Goal: Task Accomplishment & Management: Use online tool/utility

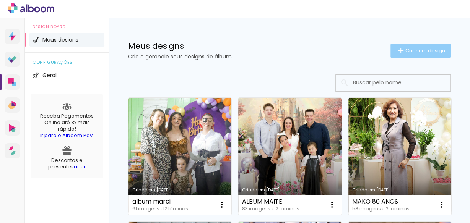
click at [411, 52] on span "Criar um design" at bounding box center [426, 50] width 40 height 5
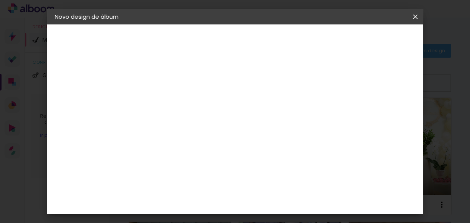
click at [180, 104] on input at bounding box center [180, 103] width 0 height 12
click at [0, 0] on iron-icon at bounding box center [0, 0] width 0 height 0
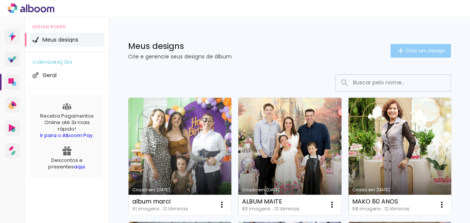
click at [404, 46] on paper-button "Criar um design" at bounding box center [421, 51] width 60 height 14
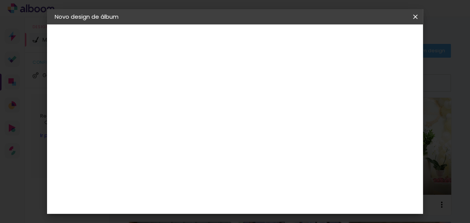
click at [0, 0] on paper-input-container "Título do álbum" at bounding box center [0, 0] width 0 height 0
type input "a"
type input "Album Gui 5 anos"
type paper-input "Album Gui 5 anos"
click at [258, 42] on paper-button "Avançar" at bounding box center [240, 40] width 38 height 13
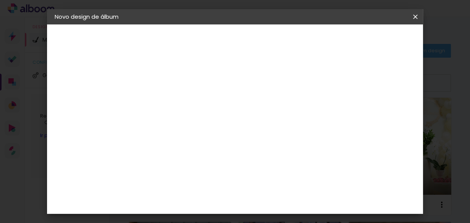
click at [323, 119] on paper-item "Tamanho Livre" at bounding box center [286, 116] width 73 height 17
click at [323, 42] on paper-button "Avançar" at bounding box center [304, 40] width 38 height 13
drag, startPoint x: 279, startPoint y: 186, endPoint x: 290, endPoint y: 186, distance: 10.7
click at [290, 186] on div "60" at bounding box center [282, 187] width 29 height 11
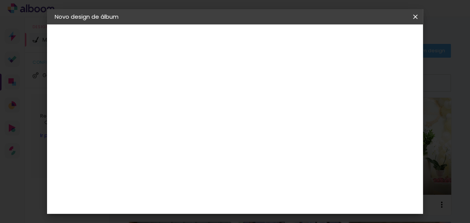
scroll to position [129, 0]
type input "38"
type paper-input "38"
drag, startPoint x: 184, startPoint y: 191, endPoint x: 205, endPoint y: 191, distance: 21.4
click at [205, 191] on paper-input-container "30 cm" at bounding box center [188, 192] width 34 height 19
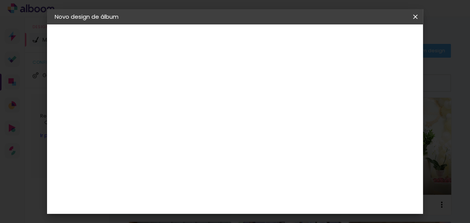
scroll to position [0, 0]
type input "25"
type paper-input "25"
click at [345, 45] on paper-button "Iniciar design" at bounding box center [327, 43] width 35 height 18
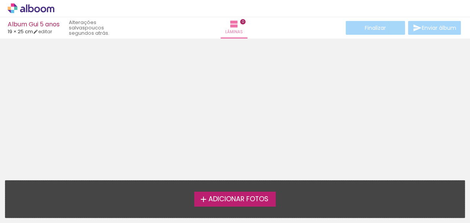
scroll to position [24, 0]
click at [235, 201] on span "Adicionar Fotos" at bounding box center [238, 199] width 60 height 7
click at [0, 0] on input "file" at bounding box center [0, 0] width 0 height 0
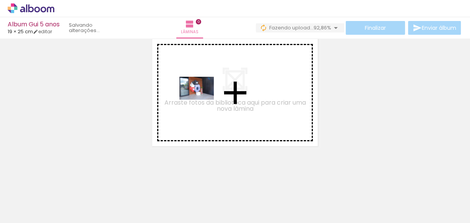
scroll to position [0, 0]
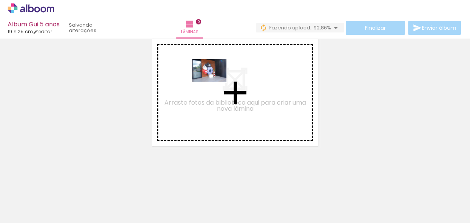
drag, startPoint x: 95, startPoint y: 197, endPoint x: 215, endPoint y: 82, distance: 166.5
click at [215, 82] on quentale-workspace at bounding box center [235, 111] width 470 height 223
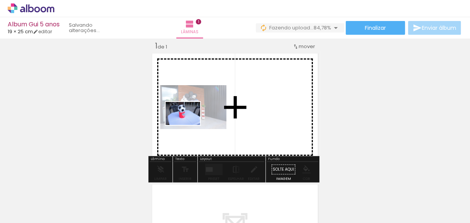
drag, startPoint x: 124, startPoint y: 203, endPoint x: 185, endPoint y: 154, distance: 78.4
click at [189, 125] on quentale-workspace at bounding box center [235, 111] width 470 height 223
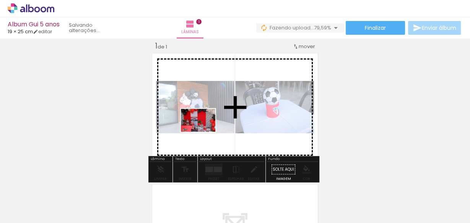
drag, startPoint x: 334, startPoint y: 201, endPoint x: 204, endPoint y: 132, distance: 147.4
click at [204, 132] on quentale-workspace at bounding box center [235, 111] width 470 height 223
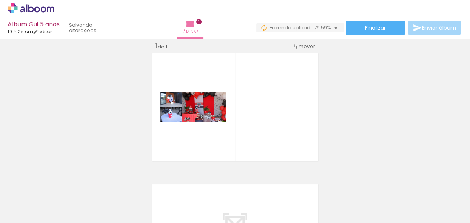
scroll to position [0, 434]
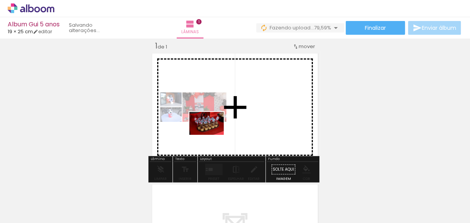
drag, startPoint x: 214, startPoint y: 205, endPoint x: 237, endPoint y: 175, distance: 38.0
click at [212, 135] on quentale-workspace at bounding box center [235, 111] width 470 height 223
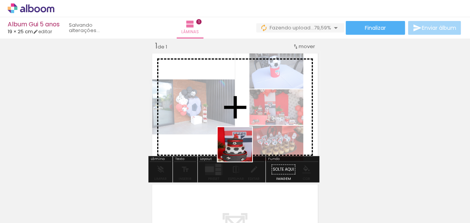
drag, startPoint x: 243, startPoint y: 201, endPoint x: 271, endPoint y: 184, distance: 32.9
click at [241, 129] on quentale-workspace at bounding box center [235, 111] width 470 height 223
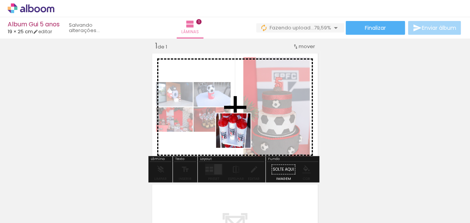
drag, startPoint x: 277, startPoint y: 200, endPoint x: 231, endPoint y: 192, distance: 46.6
click at [236, 124] on quentale-workspace at bounding box center [235, 111] width 470 height 223
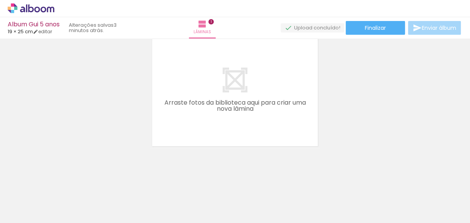
scroll to position [0, 224]
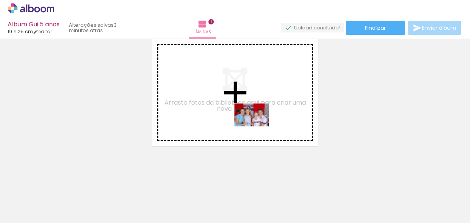
drag, startPoint x: 290, startPoint y: 198, endPoint x: 258, endPoint y: 127, distance: 78.1
click at [258, 127] on quentale-workspace at bounding box center [235, 111] width 470 height 223
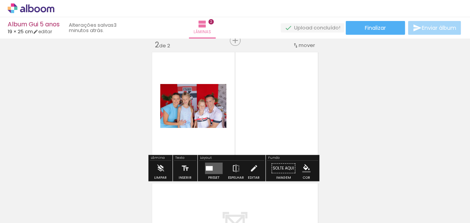
scroll to position [141, 0]
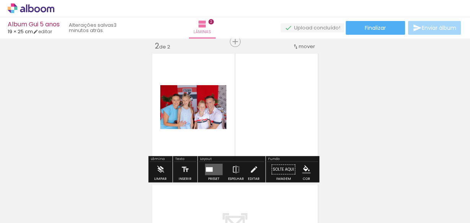
click at [209, 169] on div at bounding box center [209, 170] width 7 height 5
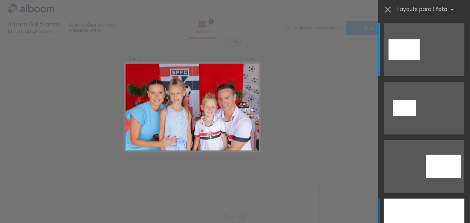
click at [425, 205] on div at bounding box center [424, 225] width 80 height 53
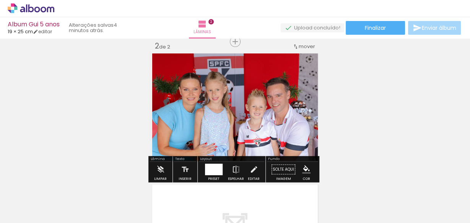
click at [382, 121] on div "Inserir lâmina 1 de 2 Inserir lâmina 2 de 2" at bounding box center [235, 98] width 470 height 394
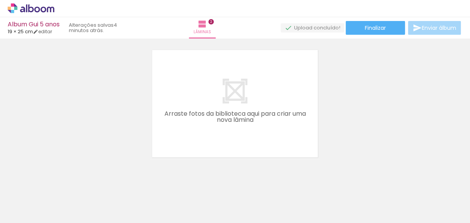
scroll to position [0, 0]
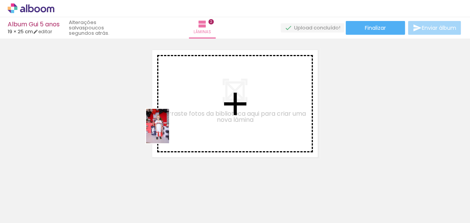
drag, startPoint x: 165, startPoint y: 204, endPoint x: 169, endPoint y: 132, distance: 71.7
click at [169, 132] on quentale-workspace at bounding box center [235, 111] width 470 height 223
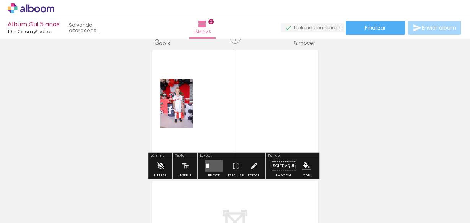
scroll to position [272, 0]
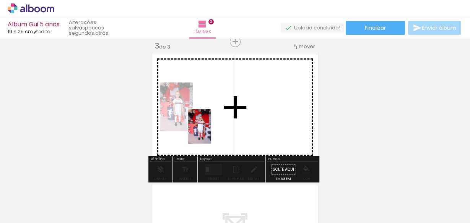
drag, startPoint x: 213, startPoint y: 205, endPoint x: 213, endPoint y: 126, distance: 79.6
click at [213, 126] on quentale-workspace at bounding box center [235, 111] width 470 height 223
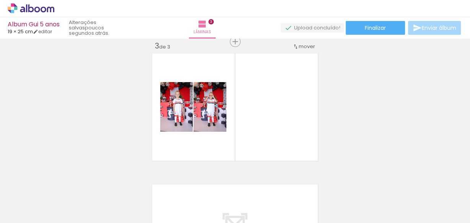
scroll to position [0, 601]
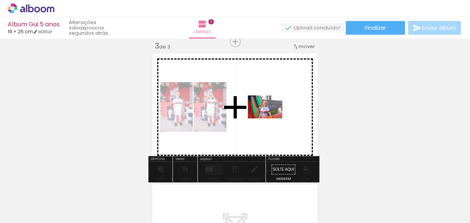
drag, startPoint x: 175, startPoint y: 201, endPoint x: 271, endPoint y: 119, distance: 126.4
click at [271, 119] on quentale-workspace at bounding box center [235, 111] width 470 height 223
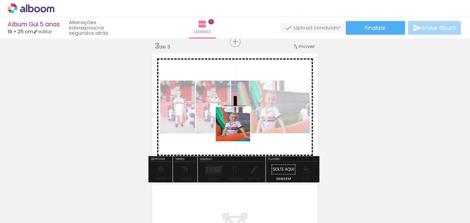
drag, startPoint x: 211, startPoint y: 207, endPoint x: 241, endPoint y: 126, distance: 86.6
click at [241, 126] on quentale-workspace at bounding box center [235, 111] width 470 height 223
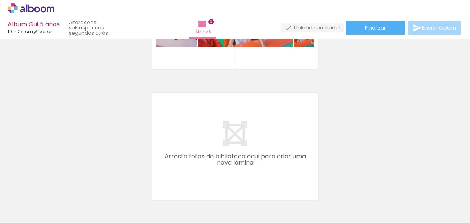
scroll to position [272, 0]
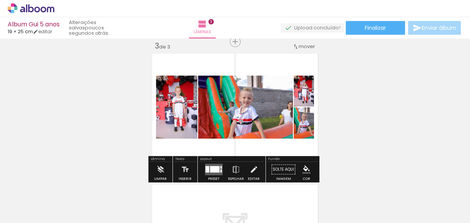
click at [213, 170] on div at bounding box center [215, 169] width 10 height 7
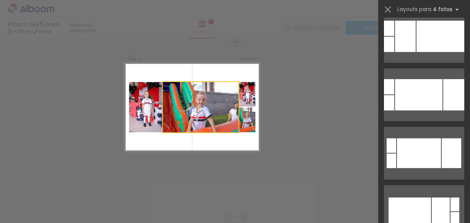
scroll to position [0, 0]
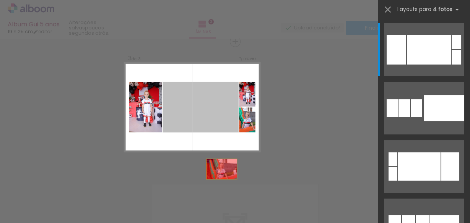
drag, startPoint x: 207, startPoint y: 119, endPoint x: 216, endPoint y: 175, distance: 56.9
click at [209, 191] on quentale-workspace at bounding box center [235, 111] width 470 height 223
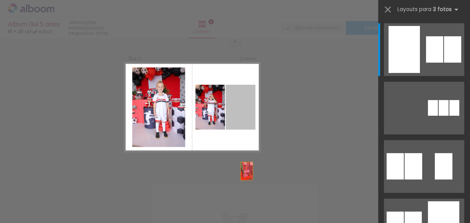
drag, startPoint x: 242, startPoint y: 118, endPoint x: 247, endPoint y: 188, distance: 69.8
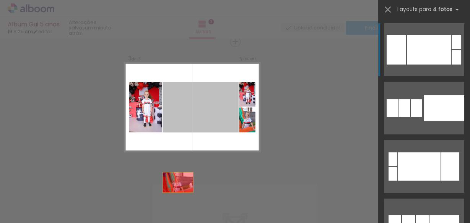
drag, startPoint x: 176, startPoint y: 121, endPoint x: 170, endPoint y: 201, distance: 81.0
click at [170, 201] on quentale-workspace at bounding box center [235, 111] width 470 height 223
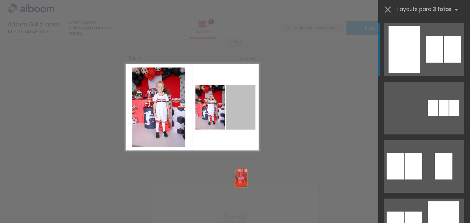
drag, startPoint x: 245, startPoint y: 119, endPoint x: 239, endPoint y: 196, distance: 77.9
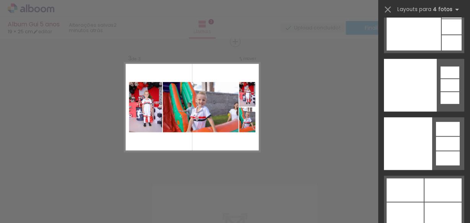
scroll to position [21633, 0]
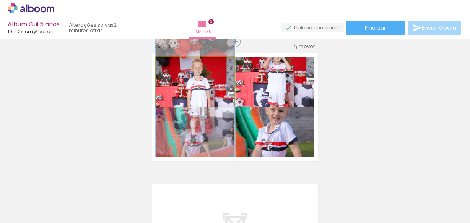
drag, startPoint x: 206, startPoint y: 85, endPoint x: 206, endPoint y: 101, distance: 16.1
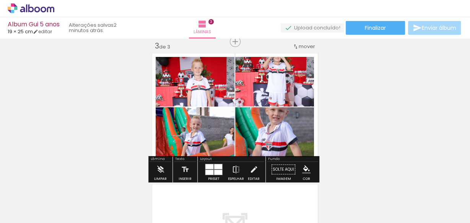
click at [424, 81] on div "Inserir lâmina 1 de 3 Inserir lâmina 2 de 3 Inserir lâmina 3 de 3" at bounding box center [235, 31] width 470 height 525
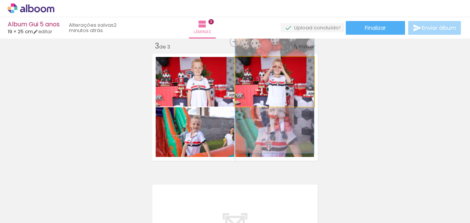
drag, startPoint x: 292, startPoint y: 86, endPoint x: 295, endPoint y: 99, distance: 12.9
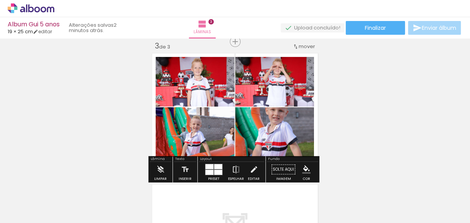
click at [366, 98] on div "Inserir lâmina 1 de 3 Inserir lâmina 2 de 3 Inserir lâmina 3 de 3" at bounding box center [235, 31] width 470 height 525
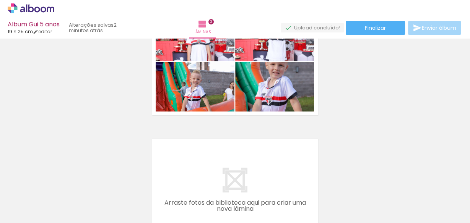
scroll to position [303, 0]
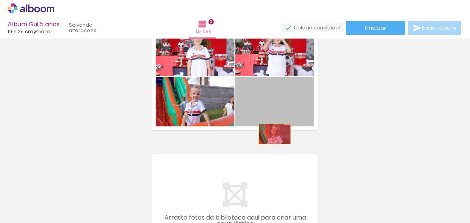
drag, startPoint x: 270, startPoint y: 115, endPoint x: 272, endPoint y: 134, distance: 19.3
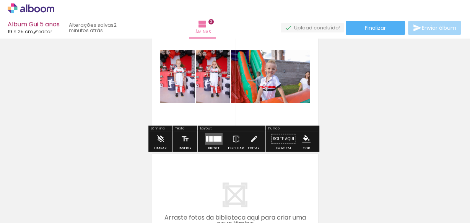
click at [360, 90] on div "Inserir lâmina 1 de 3 Inserir lâmina 2 de 3 Inserir lâmina 3 de 3" at bounding box center [235, 1] width 470 height 525
click at [359, 88] on div "Inserir lâmina 1 de 3 Inserir lâmina 2 de 3 Inserir lâmina 3 de 3" at bounding box center [235, 1] width 470 height 525
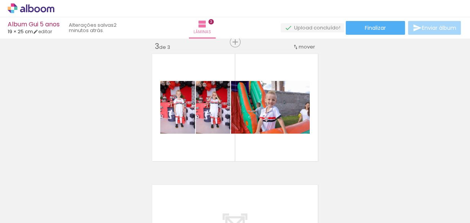
scroll to position [272, 0]
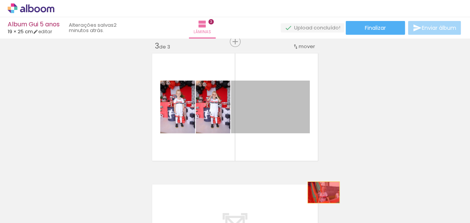
drag, startPoint x: 294, startPoint y: 115, endPoint x: 321, endPoint y: 192, distance: 81.9
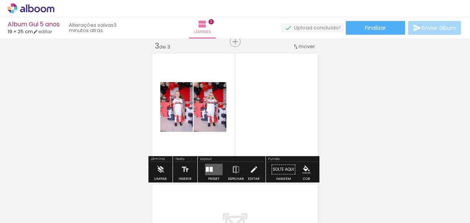
click at [216, 168] on quentale-layouter at bounding box center [214, 169] width 18 height 11
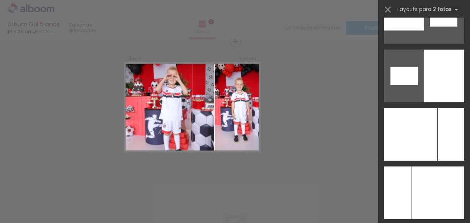
scroll to position [4286, 0]
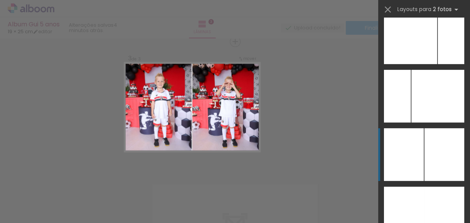
click at [438, 64] on div at bounding box center [451, 37] width 26 height 53
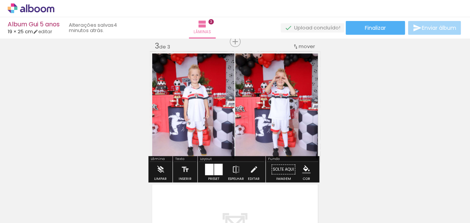
click at [391, 126] on div "Inserir lâmina 1 de 3 Inserir lâmina 2 de 3 Inserir lâmina 3 de 3" at bounding box center [235, 31] width 470 height 525
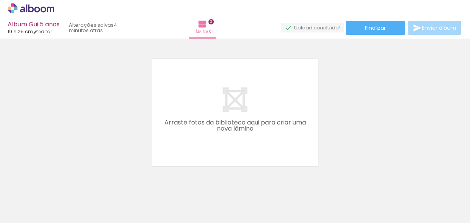
scroll to position [0, 100]
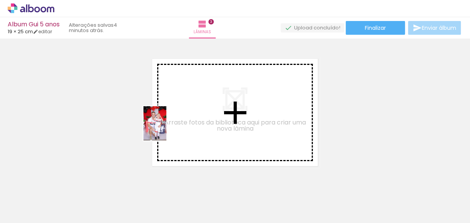
drag, startPoint x: 154, startPoint y: 210, endPoint x: 167, endPoint y: 129, distance: 82.1
click at [167, 129] on quentale-workspace at bounding box center [235, 111] width 470 height 223
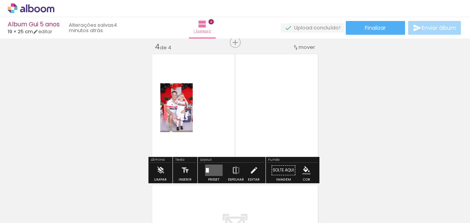
scroll to position [403, 0]
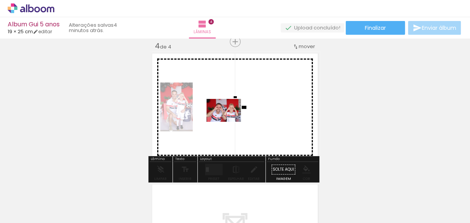
drag, startPoint x: 200, startPoint y: 201, endPoint x: 230, endPoint y: 122, distance: 85.0
click at [230, 122] on quentale-workspace at bounding box center [235, 111] width 470 height 223
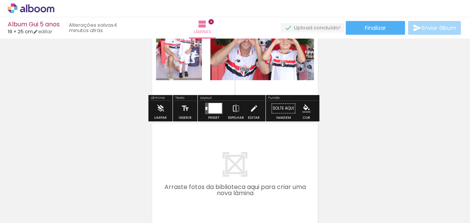
scroll to position [495, 0]
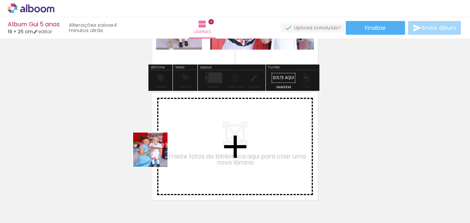
drag, startPoint x: 112, startPoint y: 199, endPoint x: 190, endPoint y: 128, distance: 105.7
click at [190, 128] on quentale-workspace at bounding box center [235, 111] width 470 height 223
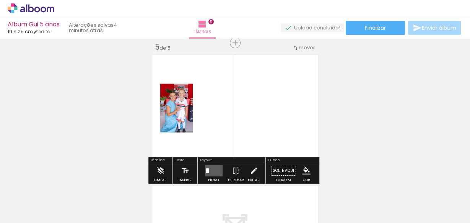
scroll to position [535, 0]
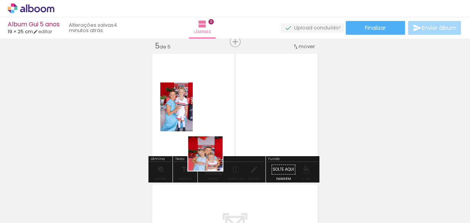
drag, startPoint x: 150, startPoint y: 213, endPoint x: 232, endPoint y: 133, distance: 115.0
click at [232, 133] on quentale-workspace at bounding box center [235, 111] width 470 height 223
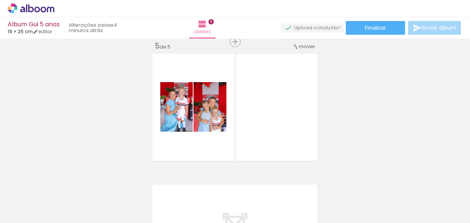
scroll to position [0, 1298]
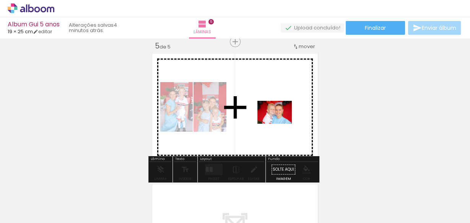
drag, startPoint x: 281, startPoint y: 207, endPoint x: 281, endPoint y: 124, distance: 83.0
click at [281, 124] on quentale-workspace at bounding box center [235, 111] width 470 height 223
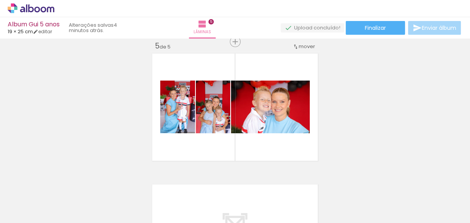
scroll to position [0, 634]
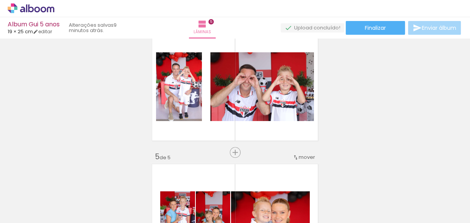
scroll to position [429, 0]
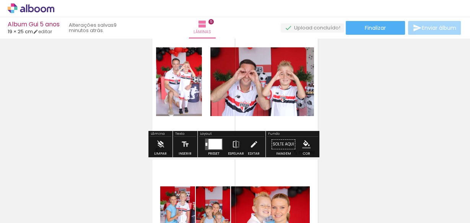
click at [214, 148] on div at bounding box center [215, 144] width 13 height 10
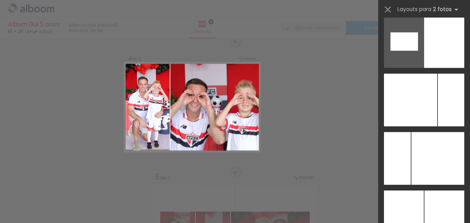
scroll to position [4194, 0]
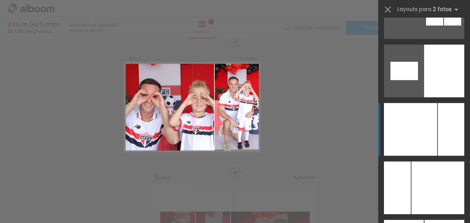
click at [423, 127] on div at bounding box center [410, 129] width 53 height 53
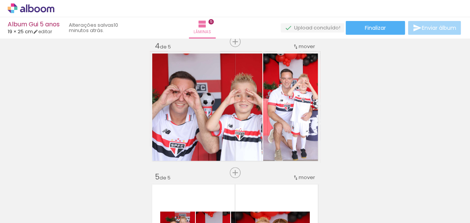
click at [387, 107] on div "Inserir lâmina 1 de 5 Inserir lâmina 2 de 5 Inserir lâmina 3 de 5 Inserir lâmin…" at bounding box center [235, 32] width 470 height 788
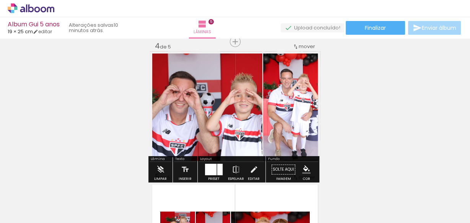
click at [214, 170] on div at bounding box center [210, 169] width 11 height 11
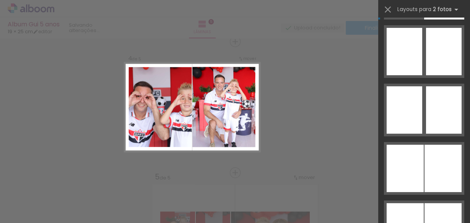
scroll to position [4703, 0]
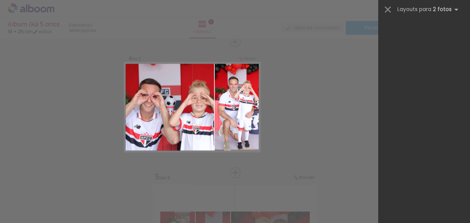
scroll to position [4274, 0]
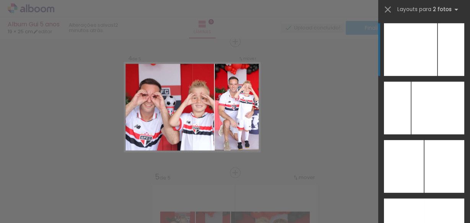
click at [418, 60] on div at bounding box center [410, 49] width 53 height 53
click at [411, 57] on div at bounding box center [410, 49] width 53 height 53
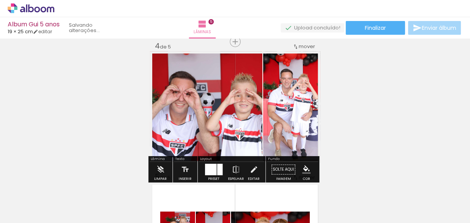
click at [411, 57] on div "Inserir lâmina 1 de 5 Inserir lâmina 2 de 5 Inserir lâmina 3 de 5 Inserir lâmin…" at bounding box center [235, 32] width 470 height 788
click at [402, 113] on div "Inserir lâmina 1 de 5 Inserir lâmina 2 de 5 Inserir lâmina 3 de 5 Inserir lâmin…" at bounding box center [235, 32] width 470 height 788
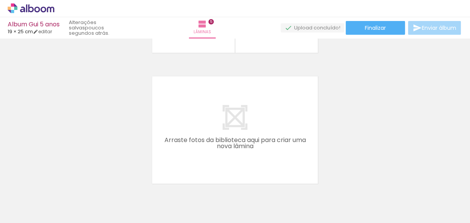
scroll to position [0, 378]
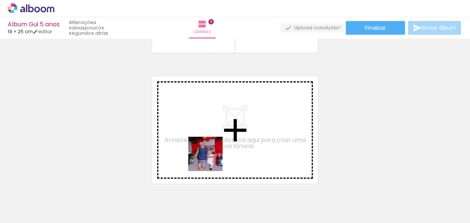
drag, startPoint x: 224, startPoint y: 202, endPoint x: 223, endPoint y: 186, distance: 15.7
click at [208, 148] on quentale-workspace at bounding box center [235, 111] width 470 height 223
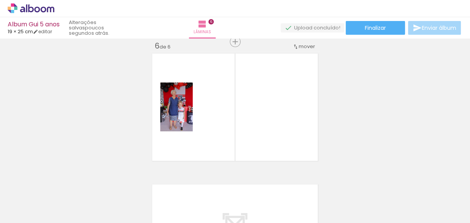
scroll to position [0, 744]
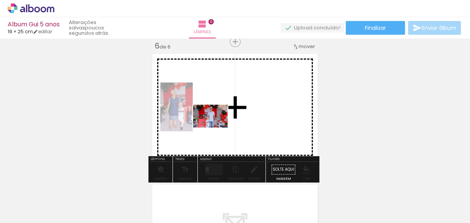
drag, startPoint x: 198, startPoint y: 205, endPoint x: 217, endPoint y: 124, distance: 83.4
click at [217, 124] on quentale-workspace at bounding box center [235, 111] width 470 height 223
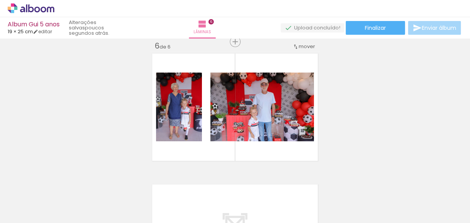
scroll to position [0, 1167]
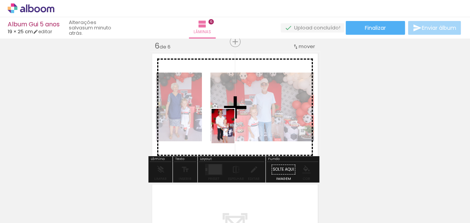
drag, startPoint x: 246, startPoint y: 210, endPoint x: 235, endPoint y: 121, distance: 89.1
click at [235, 121] on quentale-workspace at bounding box center [235, 111] width 470 height 223
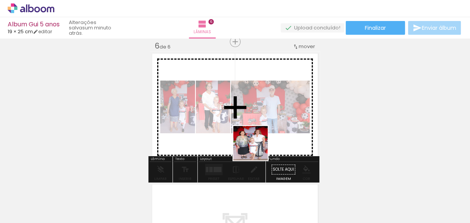
drag, startPoint x: 287, startPoint y: 207, endPoint x: 251, endPoint y: 135, distance: 79.9
click at [251, 135] on quentale-workspace at bounding box center [235, 111] width 470 height 223
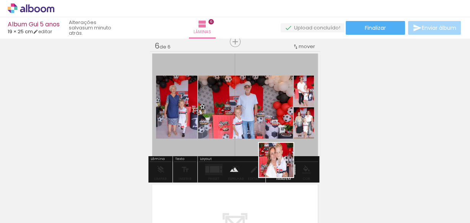
drag, startPoint x: 325, startPoint y: 205, endPoint x: 336, endPoint y: 155, distance: 51.1
click at [263, 145] on quentale-workspace at bounding box center [235, 111] width 470 height 223
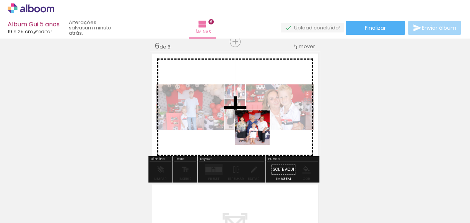
drag, startPoint x: 374, startPoint y: 205, endPoint x: 251, endPoint y: 125, distance: 147.1
click at [251, 125] on quentale-workspace at bounding box center [235, 111] width 470 height 223
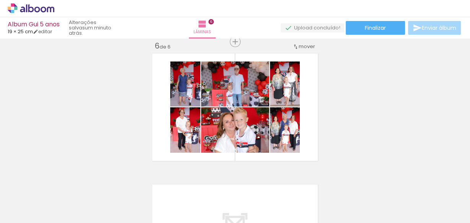
scroll to position [0, 1695]
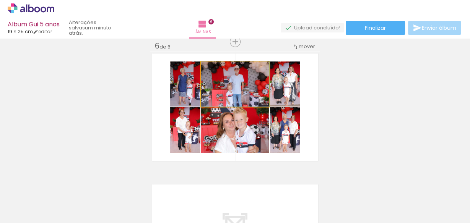
click at [255, 91] on quentale-photo at bounding box center [235, 84] width 68 height 45
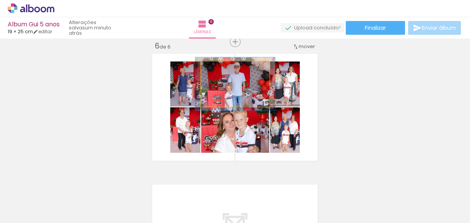
drag, startPoint x: 218, startPoint y: 68, endPoint x: 223, endPoint y: 72, distance: 6.3
type paper-slider "117"
click at [223, 72] on div at bounding box center [223, 69] width 7 height 7
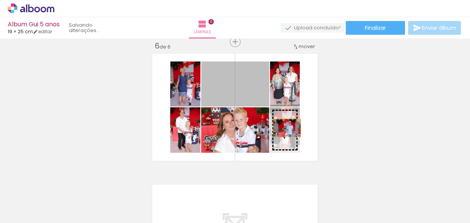
drag, startPoint x: 248, startPoint y: 90, endPoint x: 285, endPoint y: 128, distance: 52.5
click at [0, 0] on slot at bounding box center [0, 0] width 0 height 0
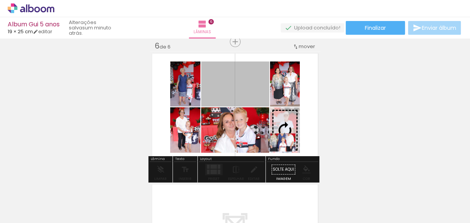
drag, startPoint x: 285, startPoint y: 128, endPoint x: 280, endPoint y: 142, distance: 15.4
click at [0, 0] on slot at bounding box center [0, 0] width 0 height 0
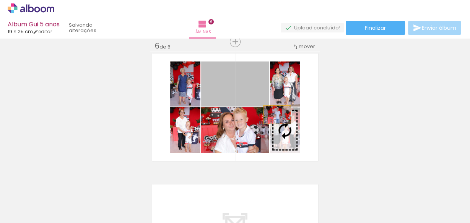
drag, startPoint x: 257, startPoint y: 87, endPoint x: 275, endPoint y: 114, distance: 32.2
click at [0, 0] on slot at bounding box center [0, 0] width 0 height 0
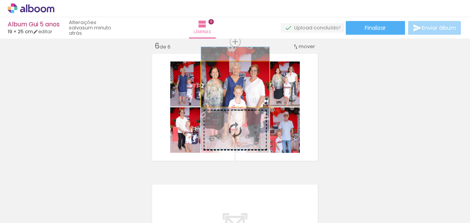
drag, startPoint x: 251, startPoint y: 95, endPoint x: 255, endPoint y: 109, distance: 14.6
click at [0, 0] on slot at bounding box center [0, 0] width 0 height 0
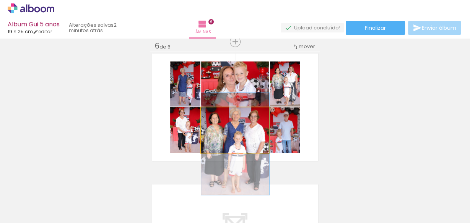
drag, startPoint x: 242, startPoint y: 135, endPoint x: 246, endPoint y: 149, distance: 14.4
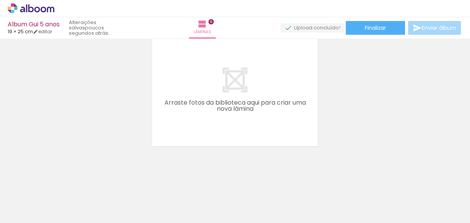
scroll to position [0, 291]
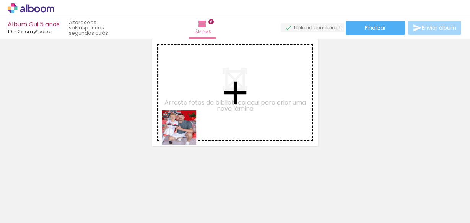
drag, startPoint x: 170, startPoint y: 204, endPoint x: 188, endPoint y: 121, distance: 85.3
click at [188, 121] on quentale-workspace at bounding box center [235, 111] width 470 height 223
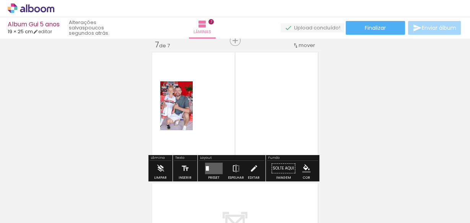
scroll to position [797, 0]
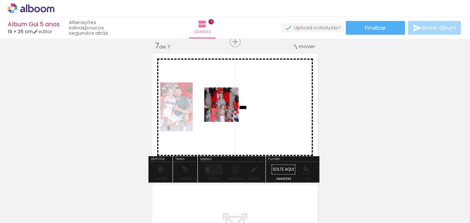
drag, startPoint x: 259, startPoint y: 202, endPoint x: 226, endPoint y: 99, distance: 107.3
click at [226, 99] on quentale-workspace at bounding box center [235, 111] width 470 height 223
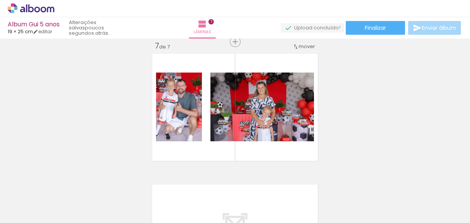
scroll to position [0, 948]
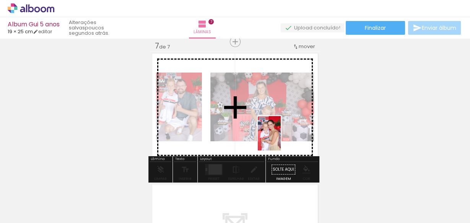
drag, startPoint x: 294, startPoint y: 206, endPoint x: 281, endPoint y: 138, distance: 69.3
click at [281, 138] on quentale-workspace at bounding box center [235, 111] width 470 height 223
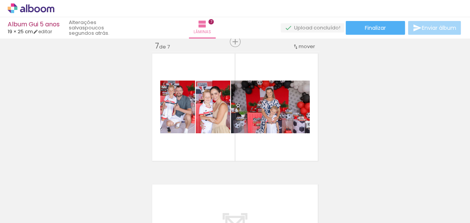
scroll to position [0, 1695]
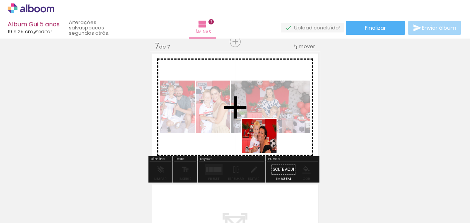
drag, startPoint x: 282, startPoint y: 205, endPoint x: 265, endPoint y: 127, distance: 80.2
click at [265, 127] on quentale-workspace at bounding box center [235, 111] width 470 height 223
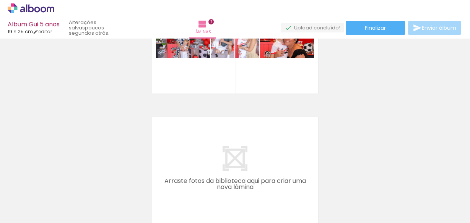
scroll to position [858, 0]
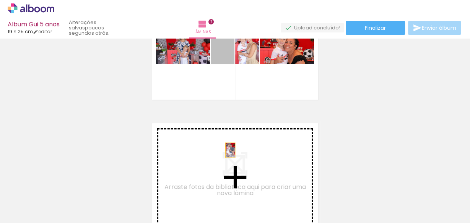
drag, startPoint x: 228, startPoint y: 59, endPoint x: 225, endPoint y: 164, distance: 104.5
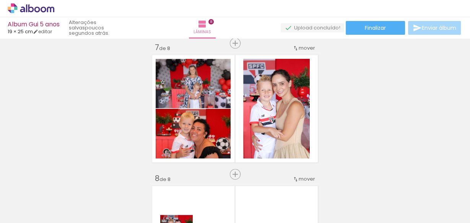
scroll to position [806, 0]
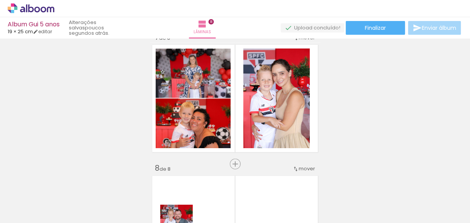
scroll to position [0, 905]
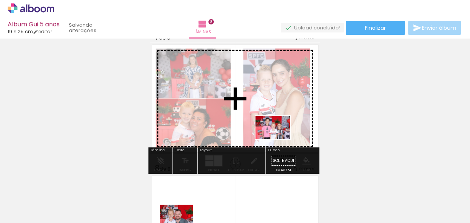
drag, startPoint x: 297, startPoint y: 201, endPoint x: 279, endPoint y: 139, distance: 64.2
click at [279, 139] on quentale-workspace at bounding box center [235, 111] width 470 height 223
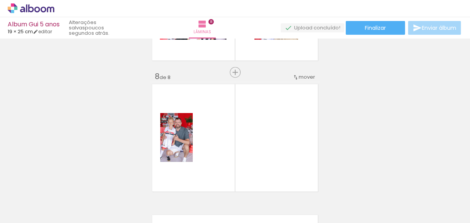
scroll to position [0, 771]
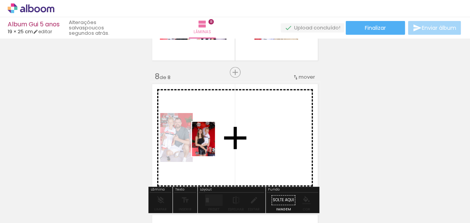
drag, startPoint x: 204, startPoint y: 205, endPoint x: 215, endPoint y: 145, distance: 61.0
click at [215, 145] on quentale-workspace at bounding box center [235, 111] width 470 height 223
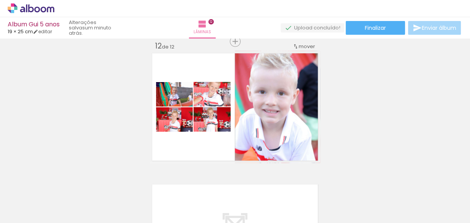
scroll to position [0, 1609]
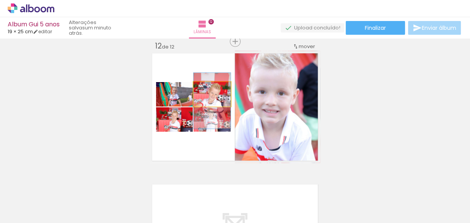
drag, startPoint x: 227, startPoint y: 97, endPoint x: 228, endPoint y: 103, distance: 6.7
click at [228, 103] on quentale-layouter at bounding box center [235, 107] width 170 height 112
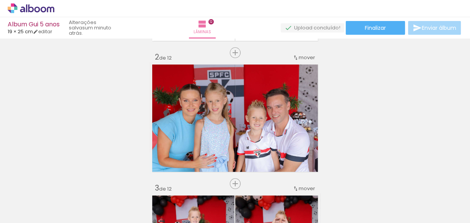
scroll to position [0, 0]
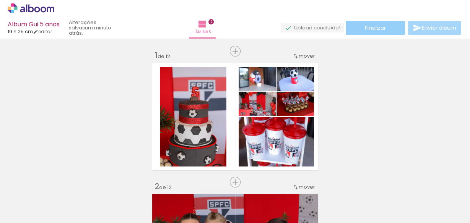
click at [381, 26] on span "Finalizar" at bounding box center [375, 27] width 21 height 5
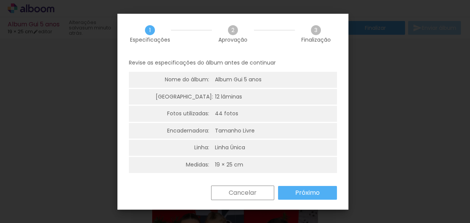
click at [330, 198] on paper-button "Próximo" at bounding box center [307, 193] width 59 height 14
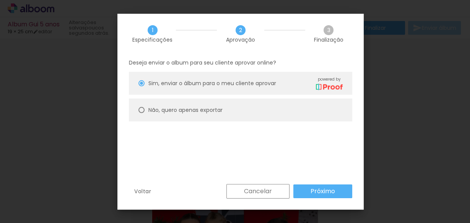
click at [142, 86] on div at bounding box center [142, 83] width 6 height 6
type paper-radio-button "on"
click at [312, 185] on paper-button "Próximo" at bounding box center [323, 192] width 59 height 14
type input "Alta, 300 DPI"
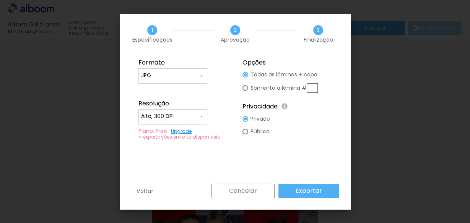
click at [285, 189] on paper-button "Exportar" at bounding box center [309, 191] width 61 height 14
